Goal: Task Accomplishment & Management: Complete application form

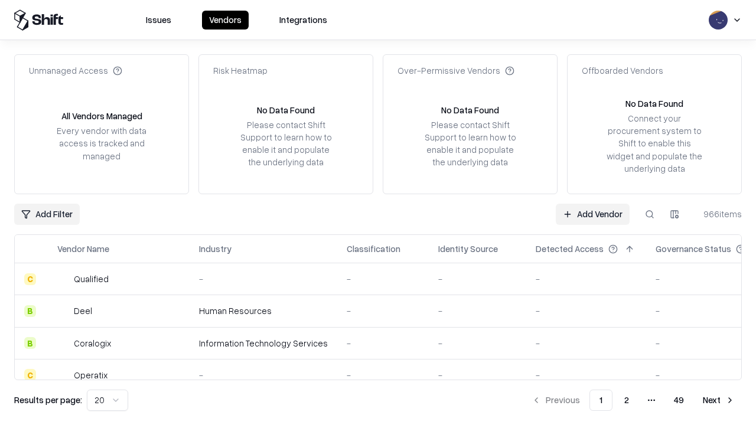
click at [592, 214] on link "Add Vendor" at bounding box center [593, 214] width 74 height 21
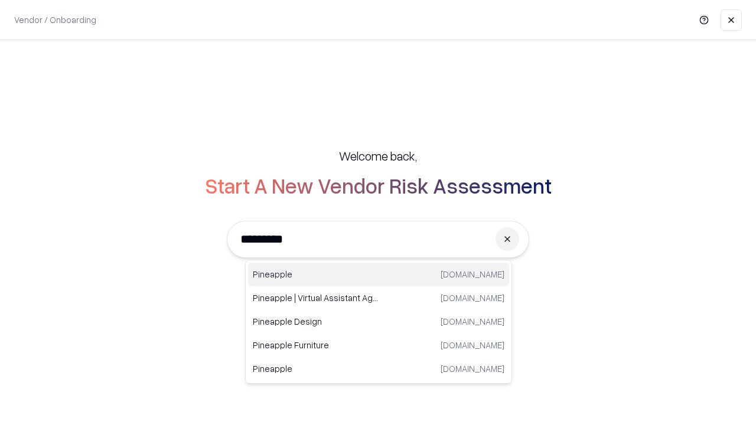
click at [379, 275] on div "Pineapple pineappleenergy.com" at bounding box center [378, 275] width 261 height 24
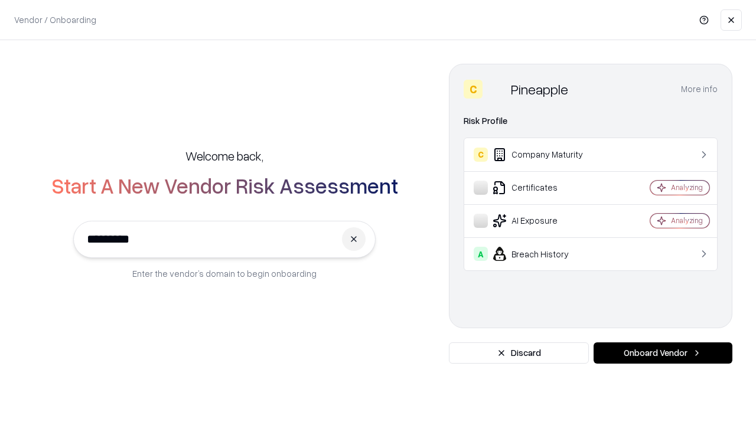
type input "*********"
click at [663, 353] on button "Onboard Vendor" at bounding box center [662, 352] width 139 height 21
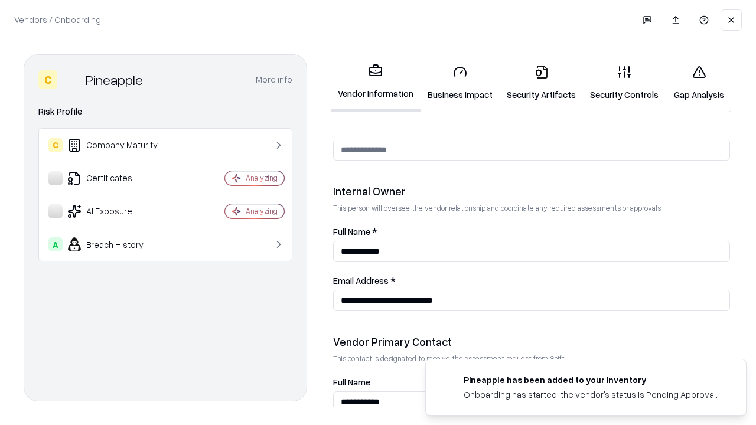
scroll to position [612, 0]
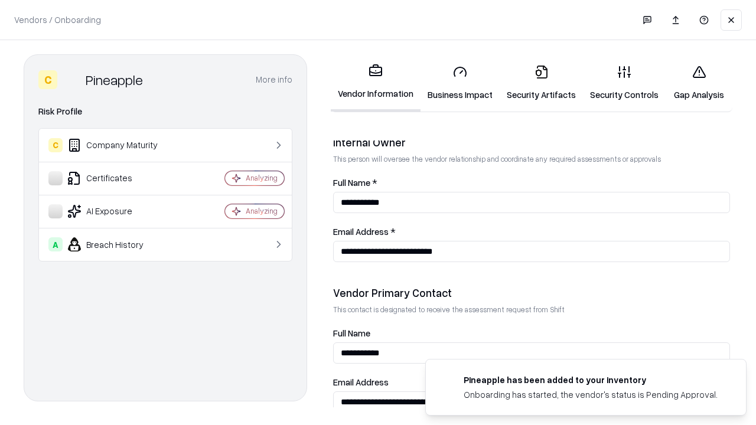
click at [541, 83] on link "Security Artifacts" at bounding box center [541, 83] width 83 height 55
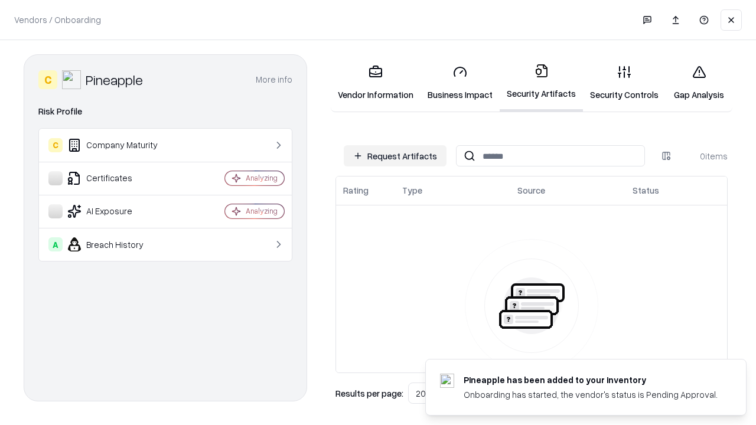
click at [395, 156] on button "Request Artifacts" at bounding box center [395, 155] width 103 height 21
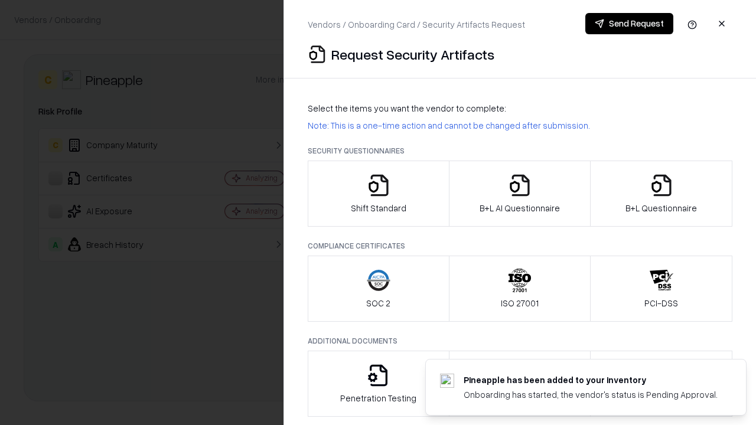
click at [661, 194] on icon "button" at bounding box center [662, 186] width 24 height 24
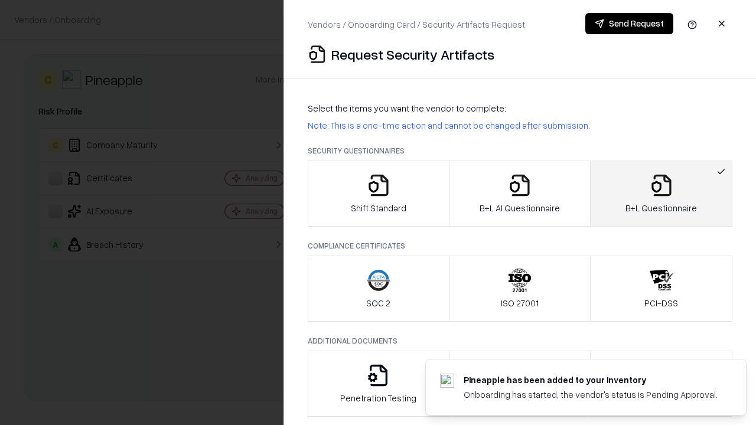
click at [519, 194] on icon "button" at bounding box center [520, 186] width 24 height 24
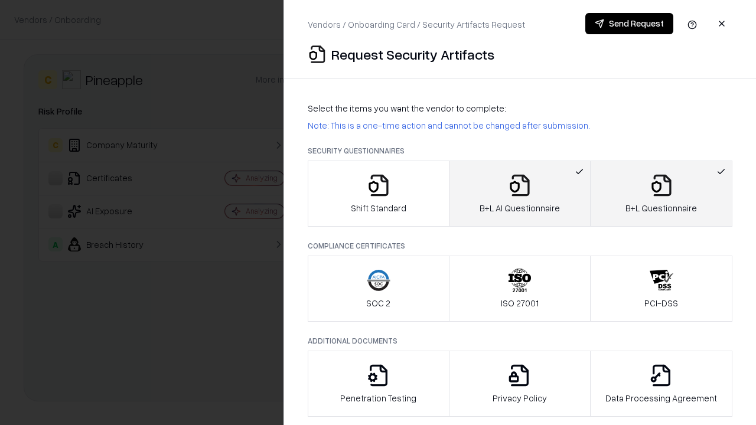
click at [629, 24] on button "Send Request" at bounding box center [629, 23] width 88 height 21
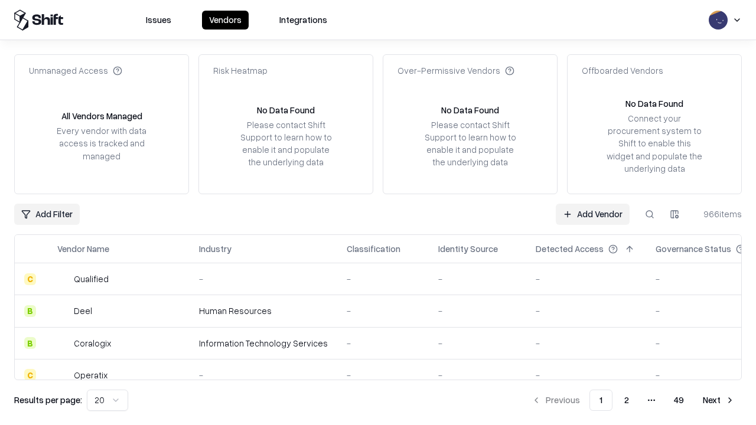
click at [650, 214] on button at bounding box center [649, 214] width 21 height 21
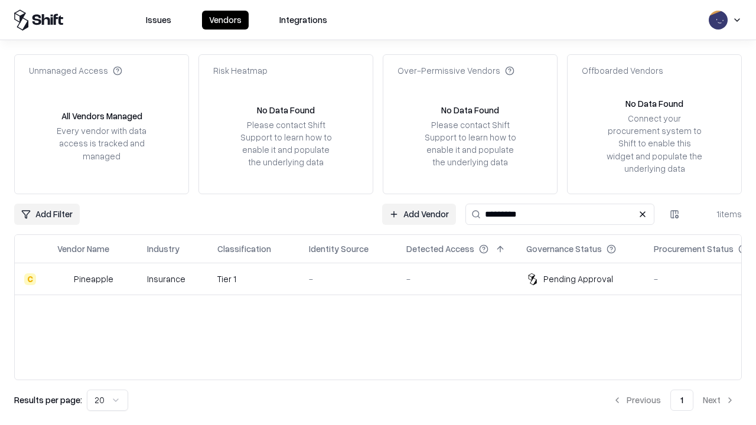
type input "*********"
click at [385, 279] on div "-" at bounding box center [348, 279] width 79 height 12
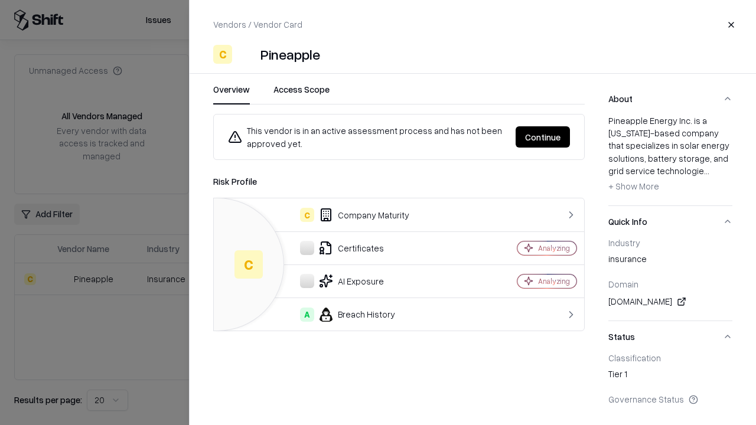
click at [543, 137] on button "Continue" at bounding box center [542, 136] width 54 height 21
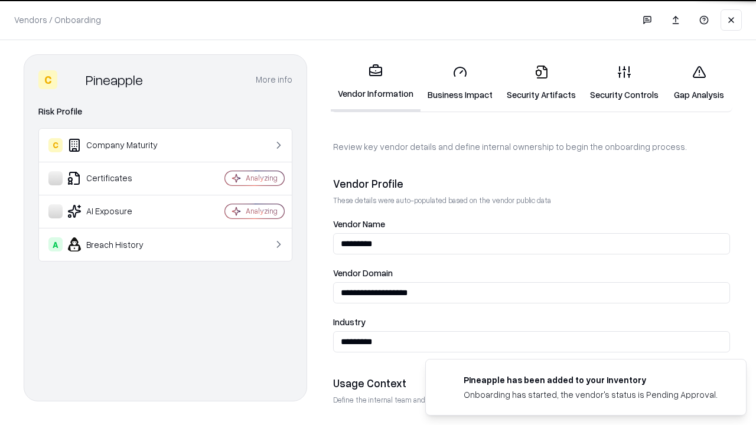
click at [541, 83] on link "Security Artifacts" at bounding box center [541, 83] width 83 height 55
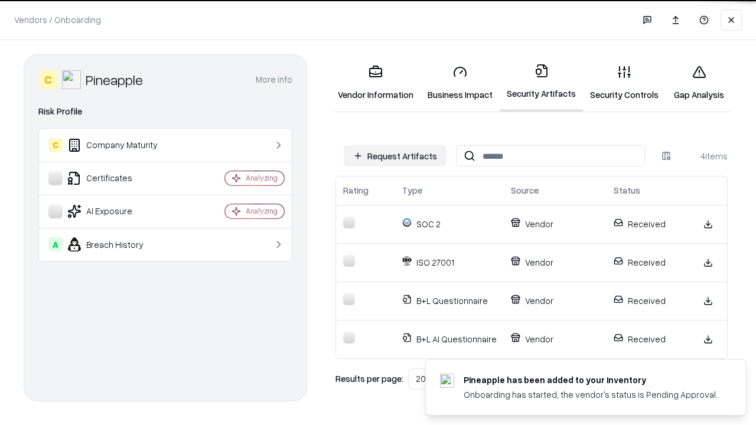
click at [699, 83] on link "Gap Analysis" at bounding box center [698, 83] width 67 height 55
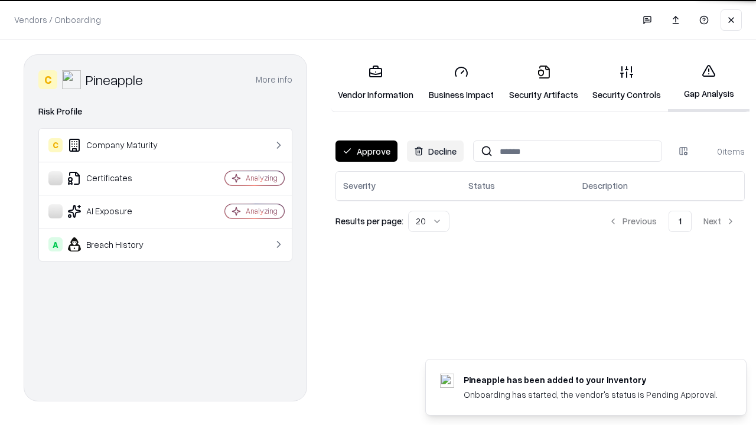
click at [366, 151] on button "Approve" at bounding box center [366, 151] width 62 height 21
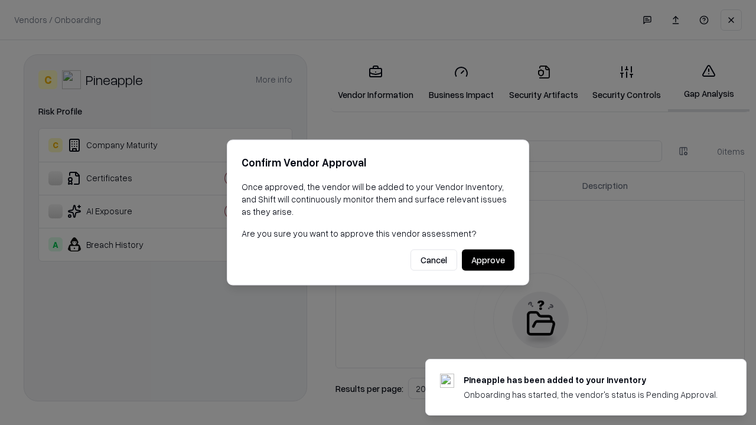
click at [488, 260] on button "Approve" at bounding box center [488, 260] width 53 height 21
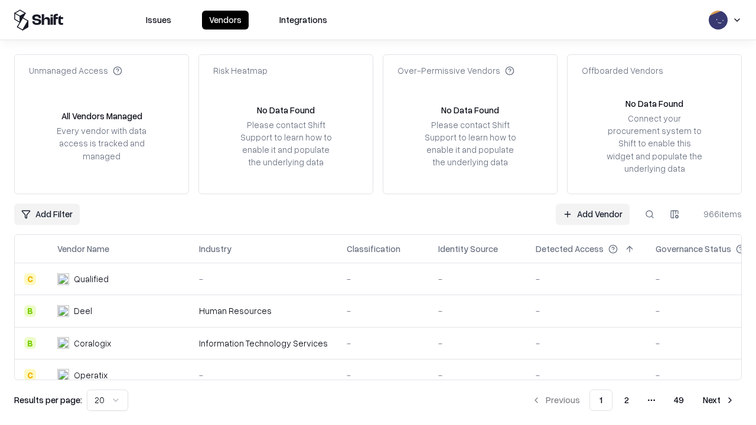
type input "*********"
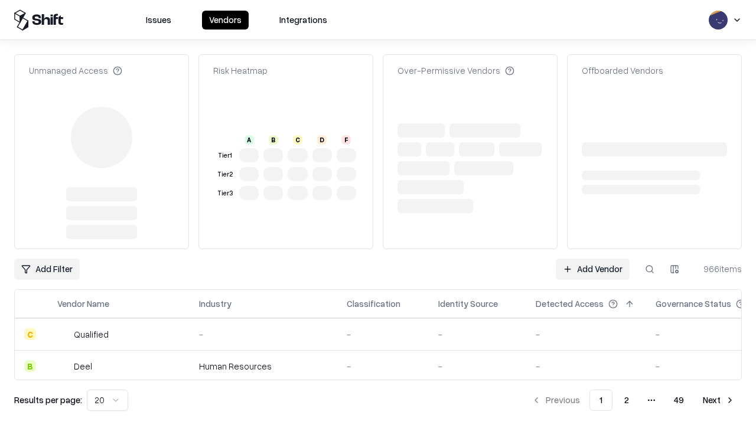
click at [592, 259] on link "Add Vendor" at bounding box center [593, 269] width 74 height 21
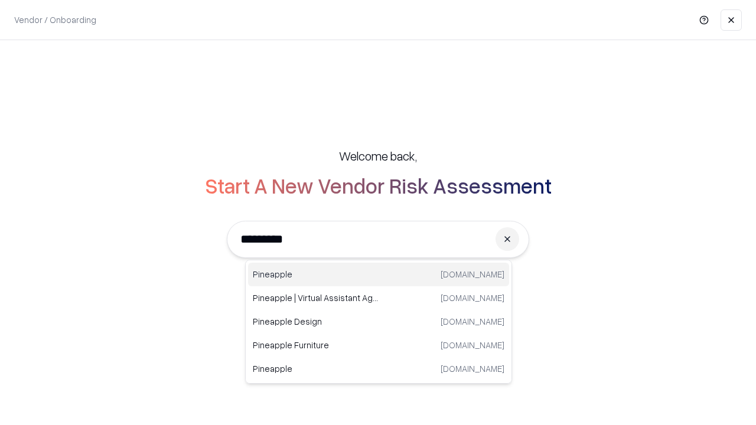
click at [379, 275] on div "Pineapple pineappleenergy.com" at bounding box center [378, 275] width 261 height 24
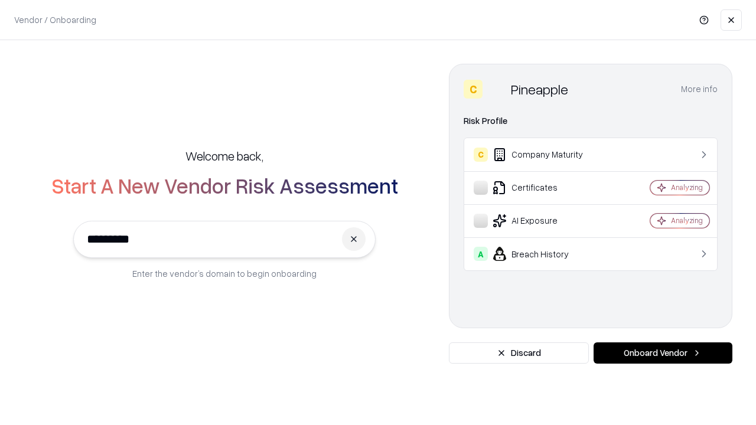
type input "*********"
click at [663, 353] on button "Onboard Vendor" at bounding box center [662, 352] width 139 height 21
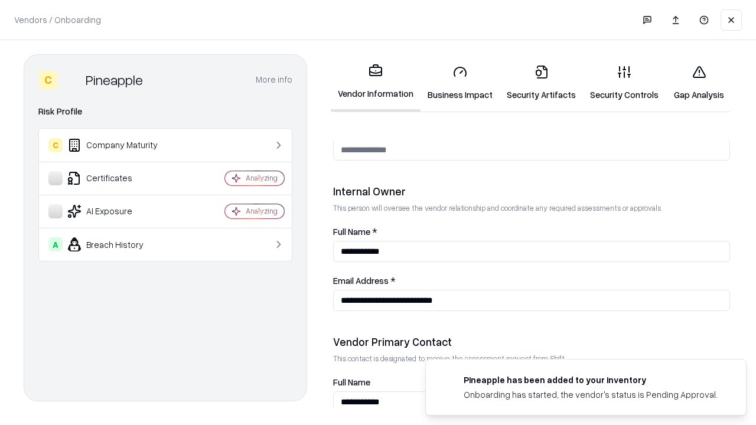
scroll to position [612, 0]
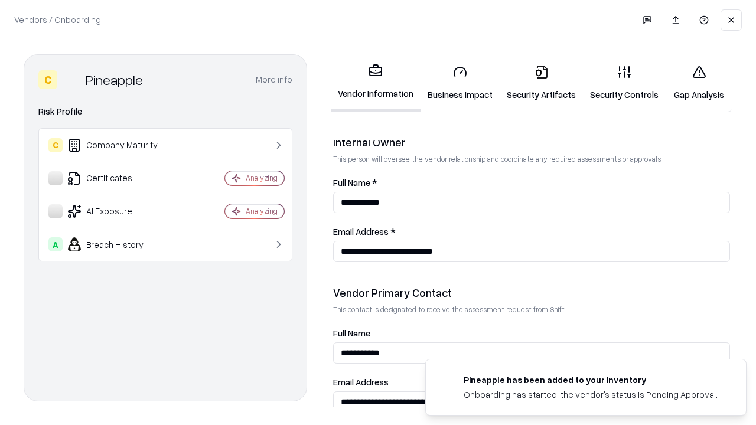
click at [699, 83] on link "Gap Analysis" at bounding box center [698, 83] width 67 height 55
